Goal: Transaction & Acquisition: Download file/media

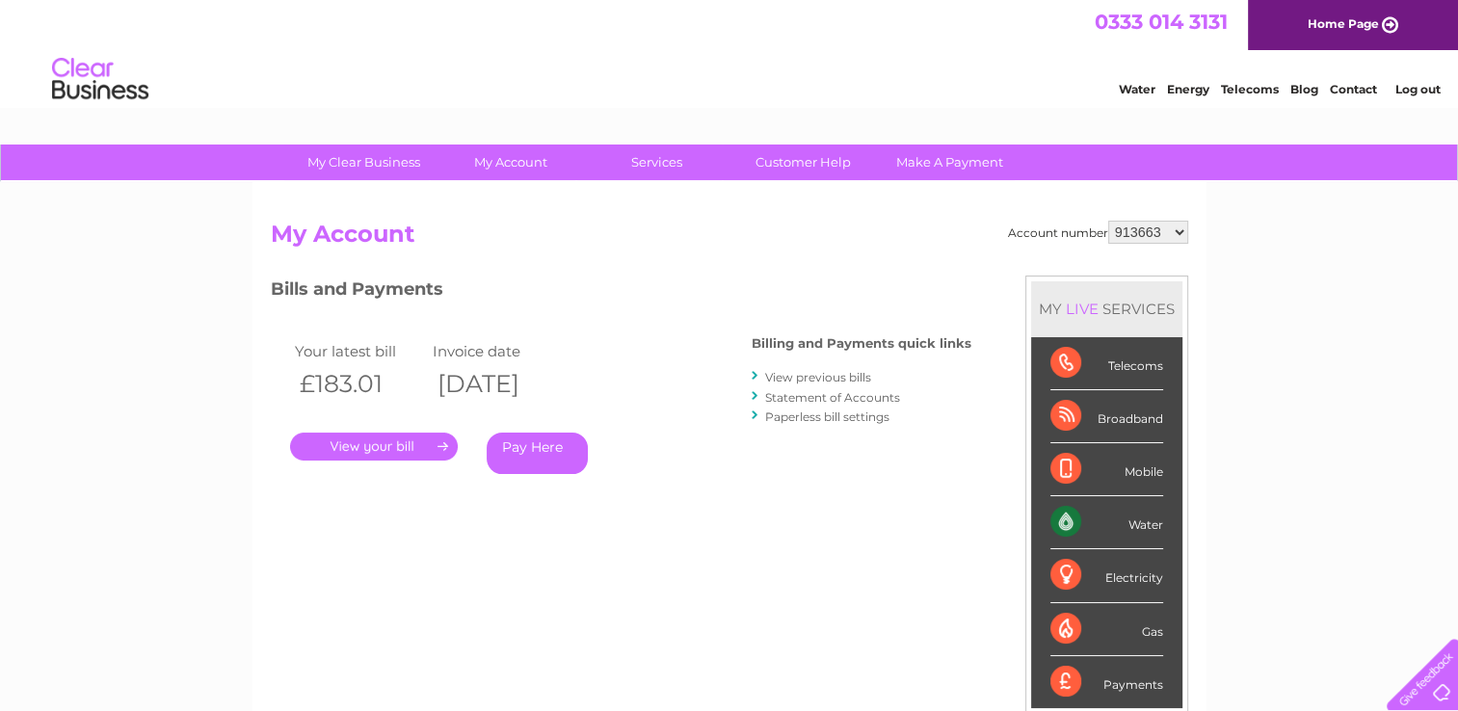
click at [1171, 244] on h2 "My Account" at bounding box center [729, 239] width 917 height 37
click at [1171, 243] on h2 "My Account" at bounding box center [729, 239] width 917 height 37
click at [1185, 223] on select "913663 1087640" at bounding box center [1148, 232] width 80 height 23
select select "1087640"
click at [1108, 221] on select "913663 1087640" at bounding box center [1148, 232] width 80 height 23
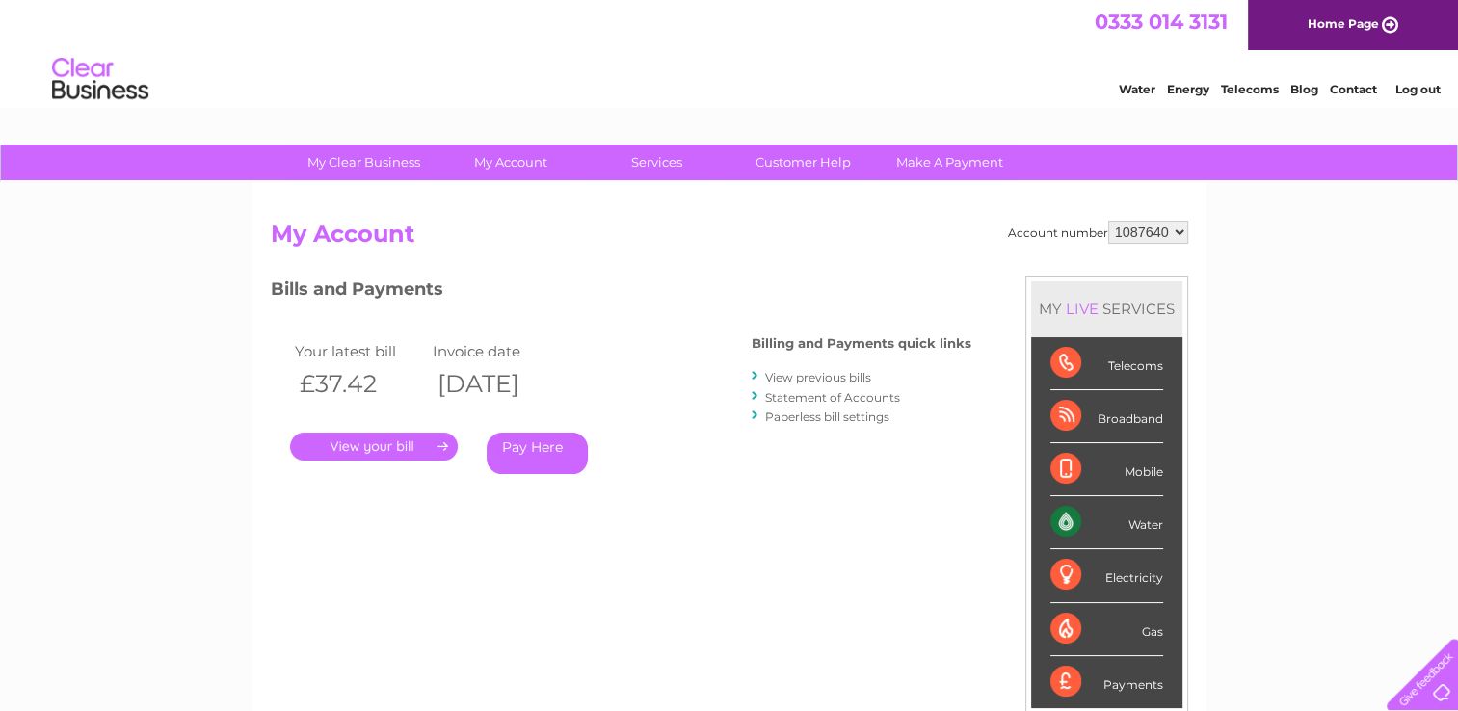
click at [360, 437] on link "." at bounding box center [374, 447] width 168 height 28
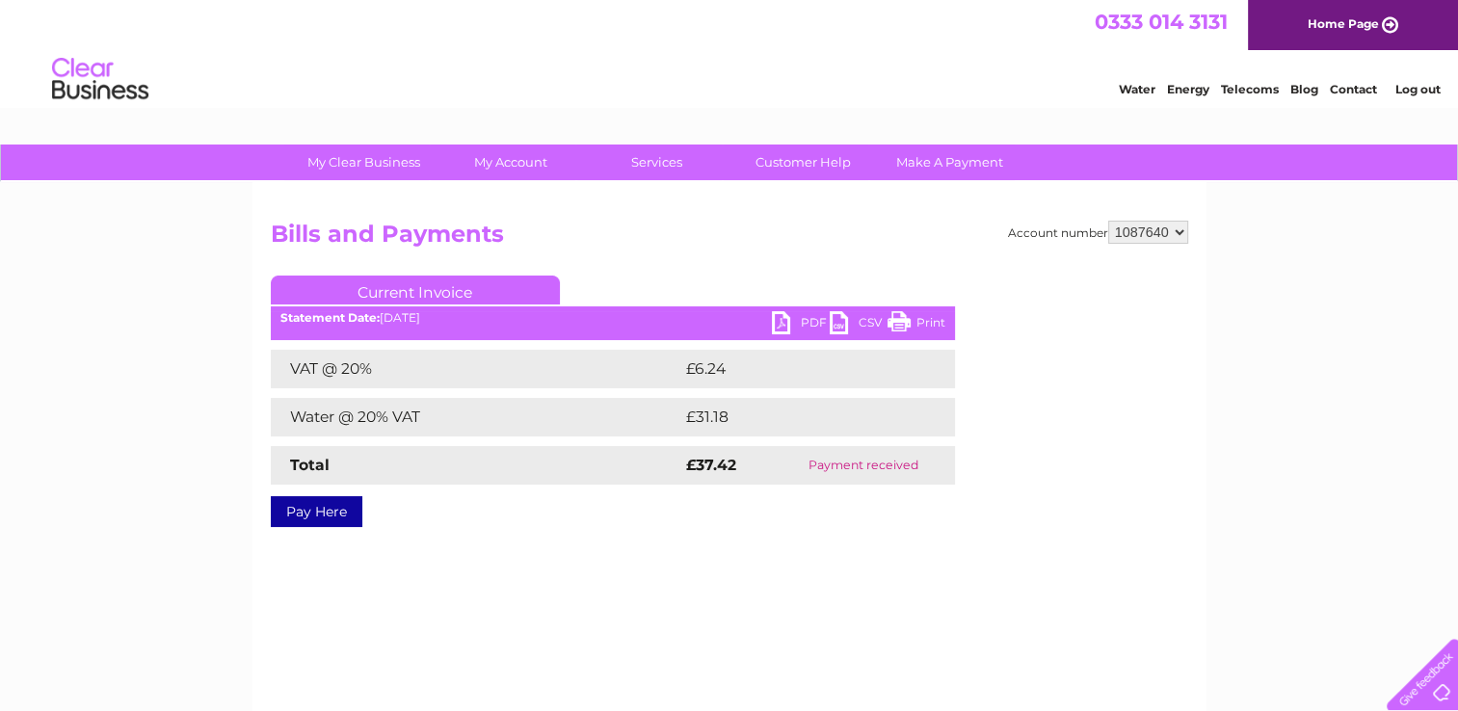
click at [779, 317] on link "PDF" at bounding box center [801, 325] width 58 height 28
